Goal: Navigation & Orientation: Understand site structure

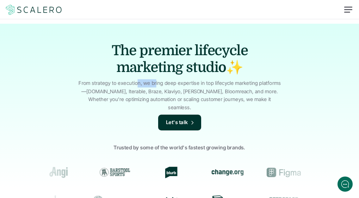
drag, startPoint x: 135, startPoint y: 83, endPoint x: 207, endPoint y: 83, distance: 72.4
click at [207, 83] on p "From strategy to execution, we bring deep expertise in top lifecycle marketing …" at bounding box center [180, 95] width 206 height 32
click at [347, 10] on div at bounding box center [348, 9] width 8 height 1
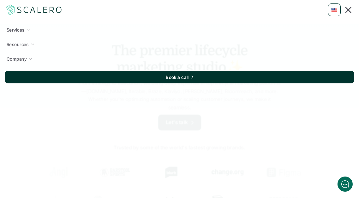
click at [30, 58] on icon at bounding box center [30, 59] width 4 height 4
click at [15, 58] on p "Company" at bounding box center [17, 59] width 20 height 7
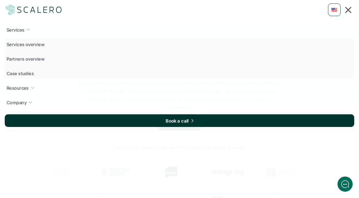
click at [347, 9] on div at bounding box center [348, 10] width 7 height 7
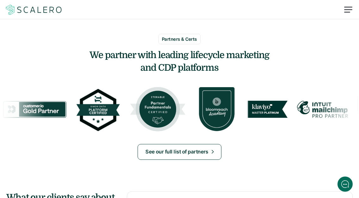
scroll to position [560, 0]
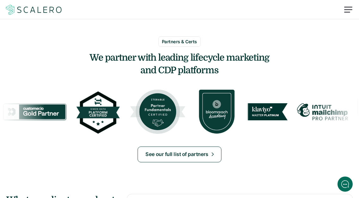
drag, startPoint x: 129, startPoint y: 49, endPoint x: 181, endPoint y: 51, distance: 51.9
click at [181, 52] on h3 "We partner with leading lifecycle marketing and CDP platforms" at bounding box center [179, 65] width 359 height 26
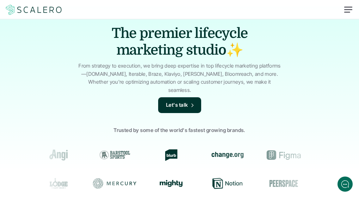
scroll to position [17, 0]
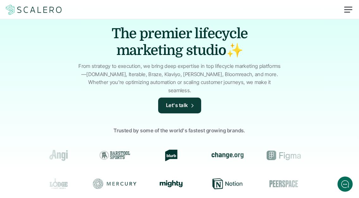
drag, startPoint x: 127, startPoint y: 63, endPoint x: 205, endPoint y: 61, distance: 77.8
click at [205, 61] on div "The premier lifecycle marketing studio✨ From strategy to execution, we bring de…" at bounding box center [179, 131] width 359 height 249
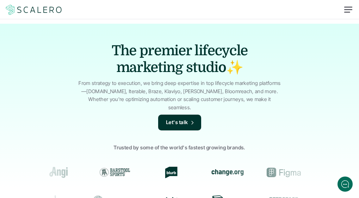
click at [34, 9] on img at bounding box center [34, 10] width 58 height 12
